Goal: Task Accomplishment & Management: Use online tool/utility

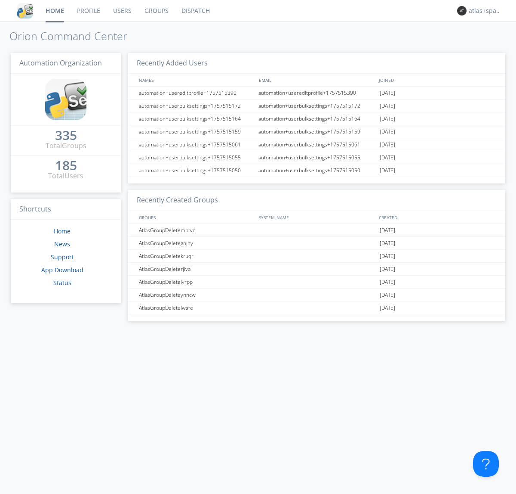
click at [195, 11] on link "Dispatch" at bounding box center [195, 11] width 41 height 22
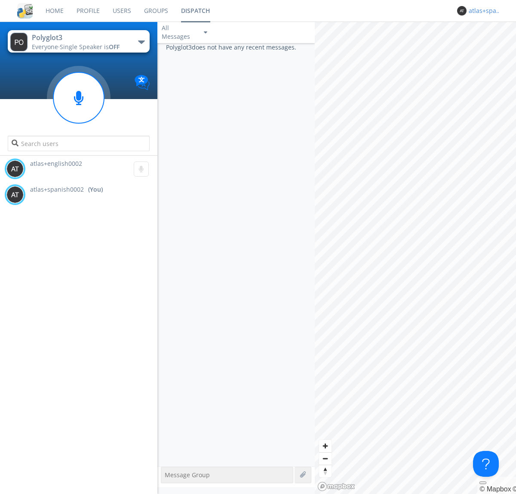
click at [483, 11] on div "atlas+spanish0002" at bounding box center [485, 10] width 32 height 9
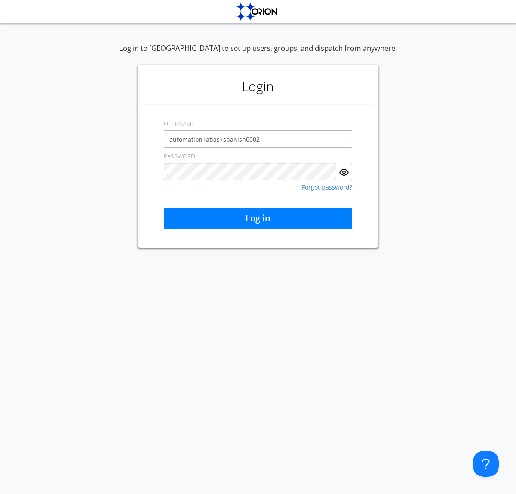
type input "automation+atlas+spanish0002"
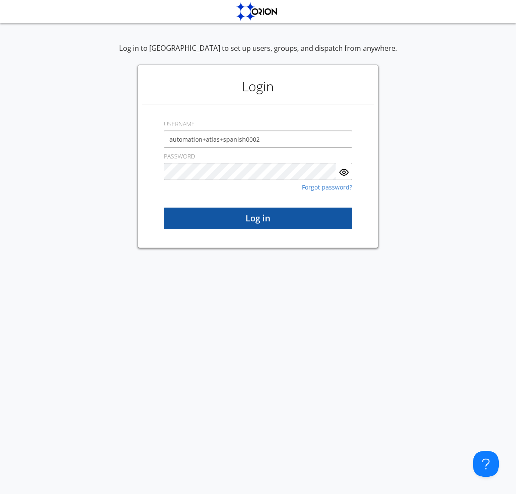
click at [258, 218] on button "Log in" at bounding box center [258, 218] width 188 height 22
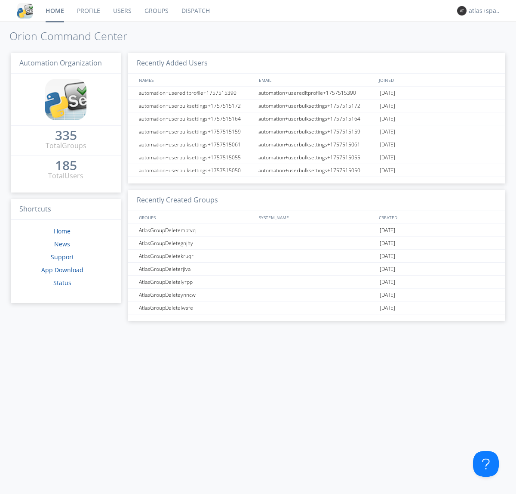
click at [195, 11] on link "Dispatch" at bounding box center [195, 11] width 41 height 22
